Goal: Navigation & Orientation: Find specific page/section

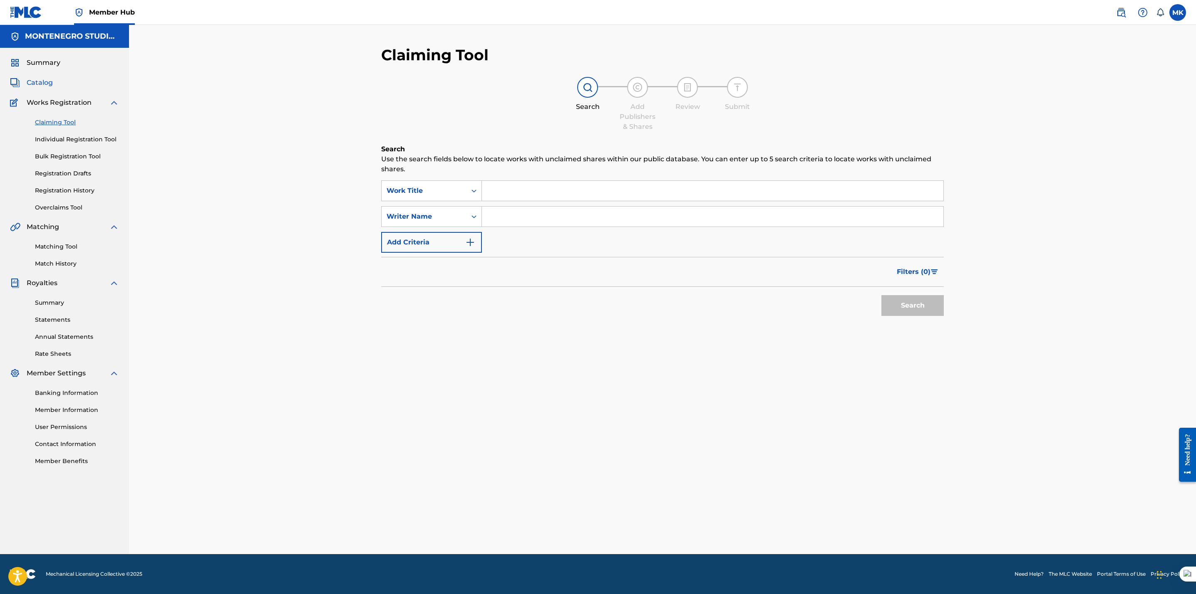
click at [34, 83] on span "Catalog" at bounding box center [40, 83] width 26 height 10
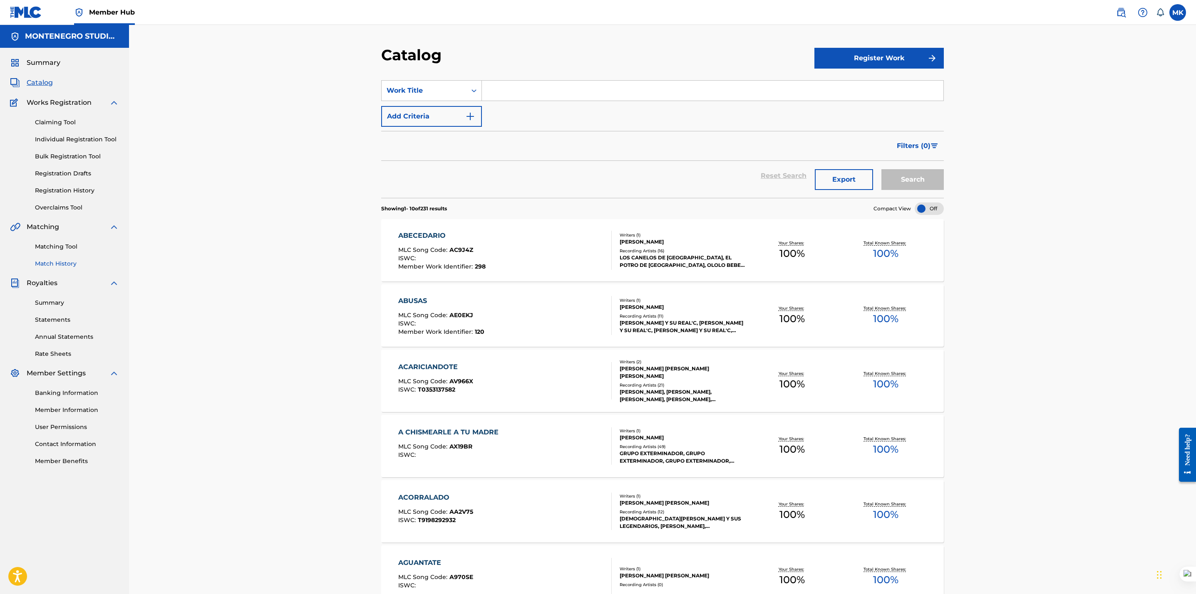
click at [47, 264] on link "Match History" at bounding box center [77, 264] width 84 height 9
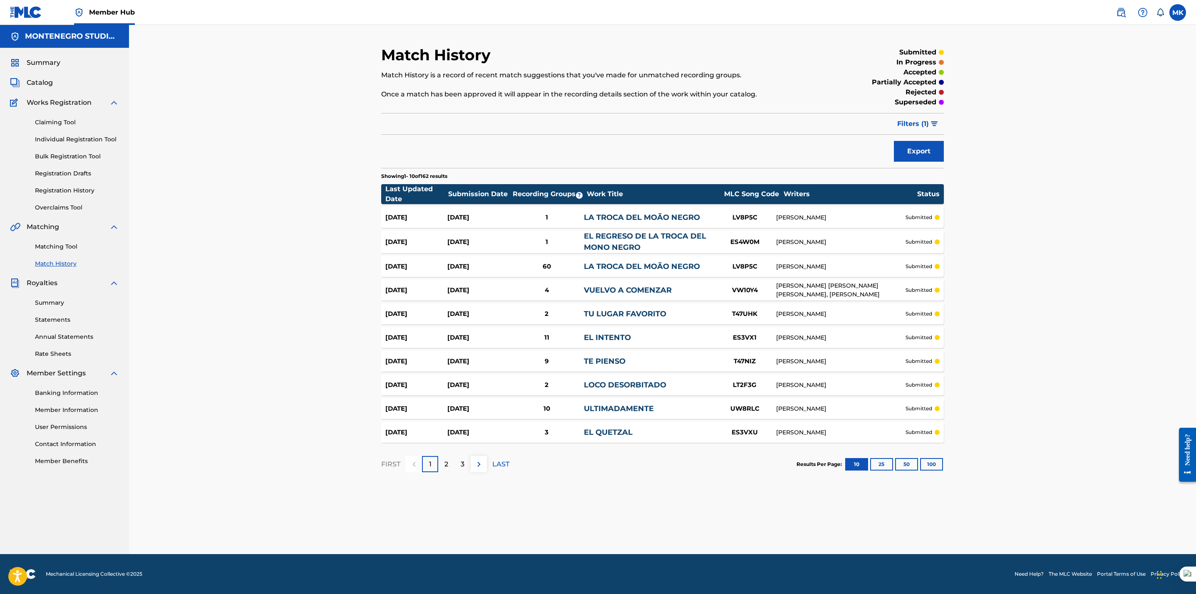
click at [247, 265] on div "Match History Match History is a record of recent match suggestions that you've…" at bounding box center [662, 290] width 1067 height 530
click at [200, 259] on div "Match History Match History is a record of recent match suggestions that you've…" at bounding box center [662, 290] width 1067 height 530
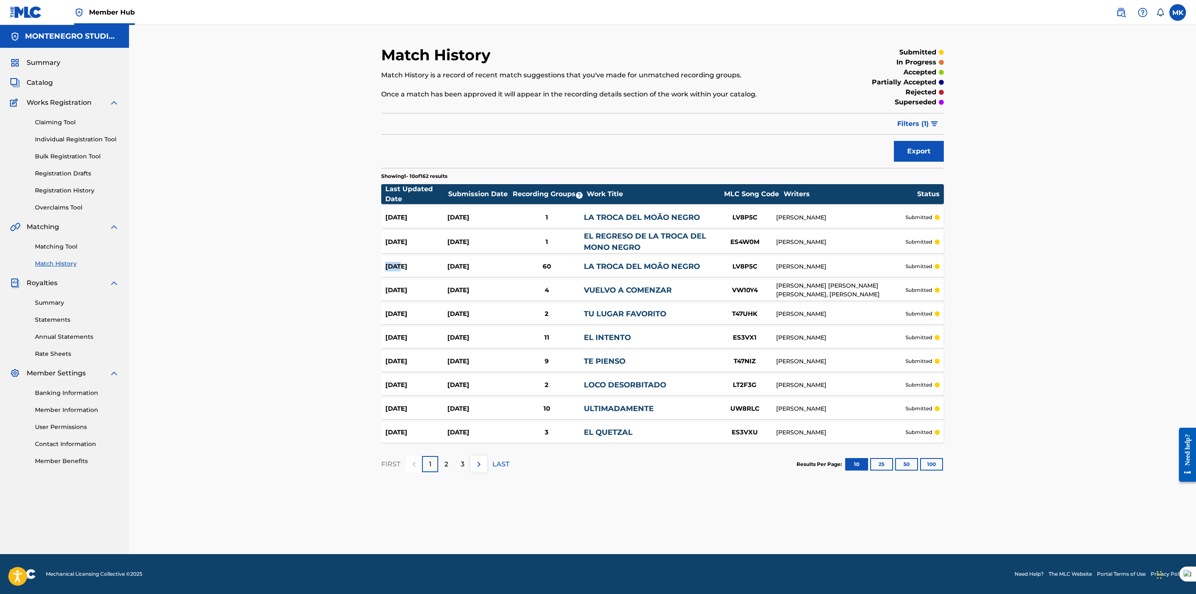
click at [200, 259] on div "Match History Match History is a record of recent match suggestions that you've…" at bounding box center [662, 290] width 1067 height 530
click at [207, 361] on div "Match History Match History is a record of recent match suggestions that you've…" at bounding box center [662, 290] width 1067 height 530
click at [55, 302] on link "Summary" at bounding box center [77, 303] width 84 height 9
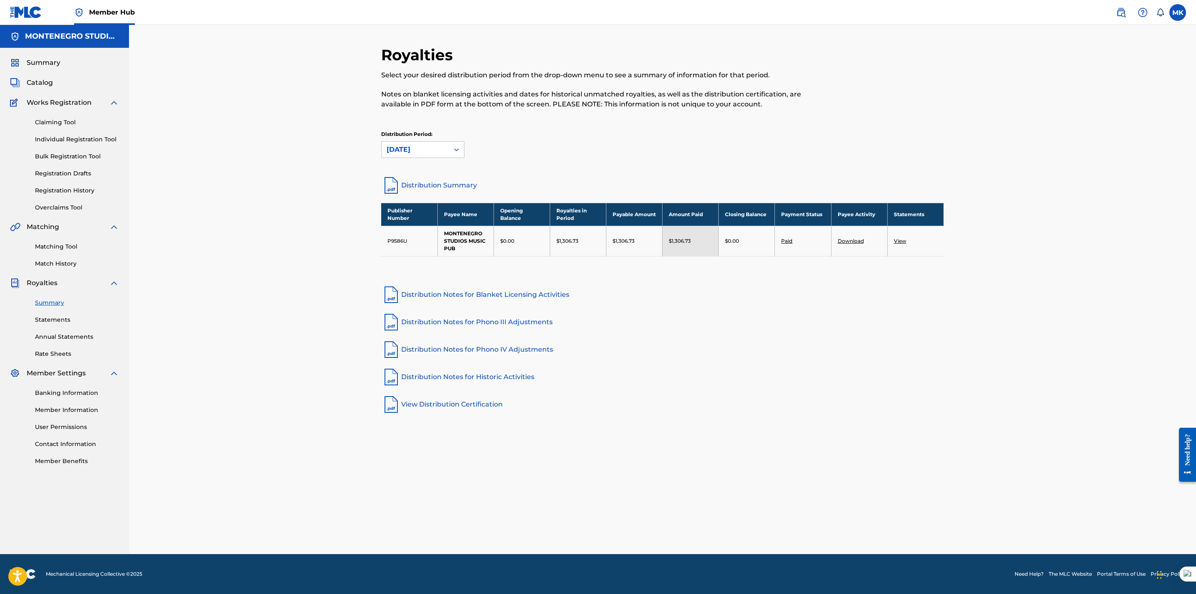
click at [248, 384] on div "Royalties Select your desired distribution period from the drop-down menu to se…" at bounding box center [662, 290] width 1067 height 530
click at [56, 126] on link "Claiming Tool" at bounding box center [77, 122] width 84 height 9
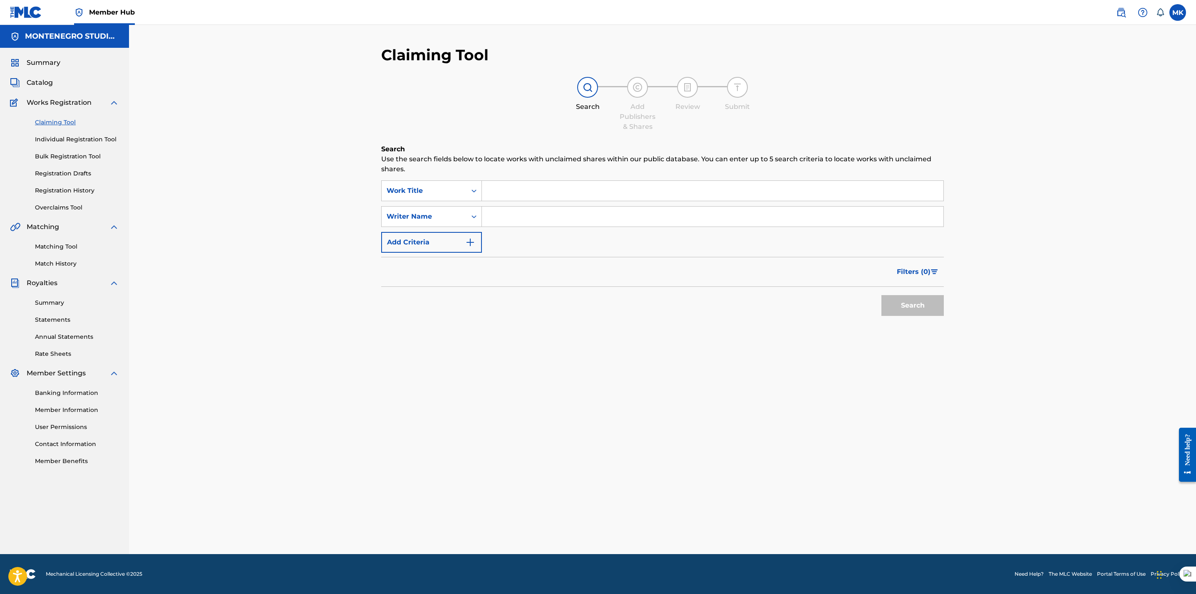
click at [904, 371] on div "Claiming Tool Search Add Publishers & Shares Review Submit Search Use the searc…" at bounding box center [662, 300] width 582 height 509
